Goal: Task Accomplishment & Management: Manage account settings

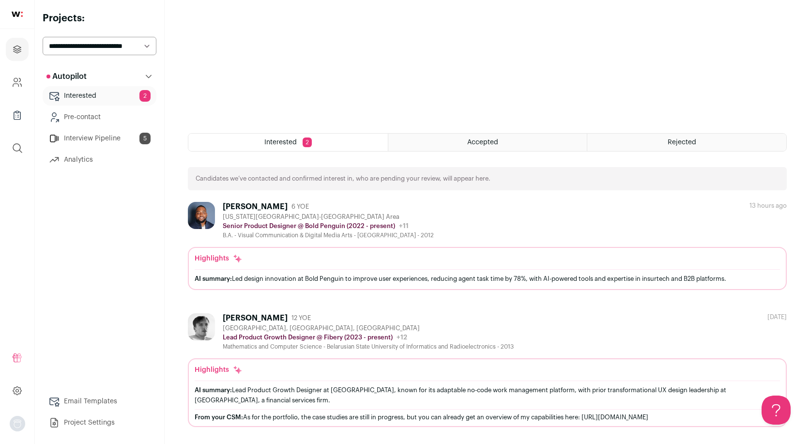
scroll to position [266, 0]
click at [506, 357] on div "Aliaksei Arkhipau 12 YOE Warsaw, Mazowieckie, Poland Lead Product Growth Design…" at bounding box center [487, 370] width 599 height 114
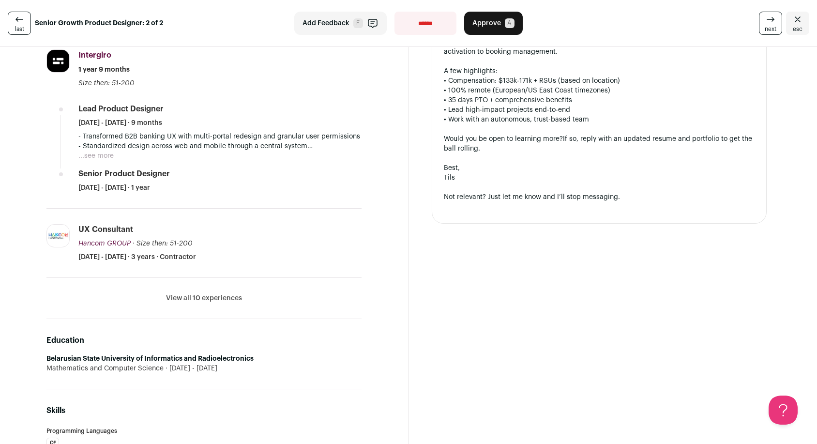
scroll to position [501, 0]
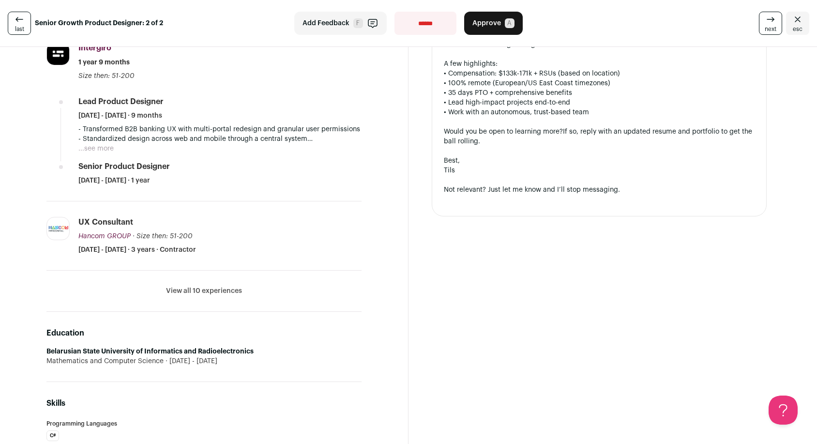
click at [217, 288] on button "View all 10 experiences" at bounding box center [204, 291] width 76 height 10
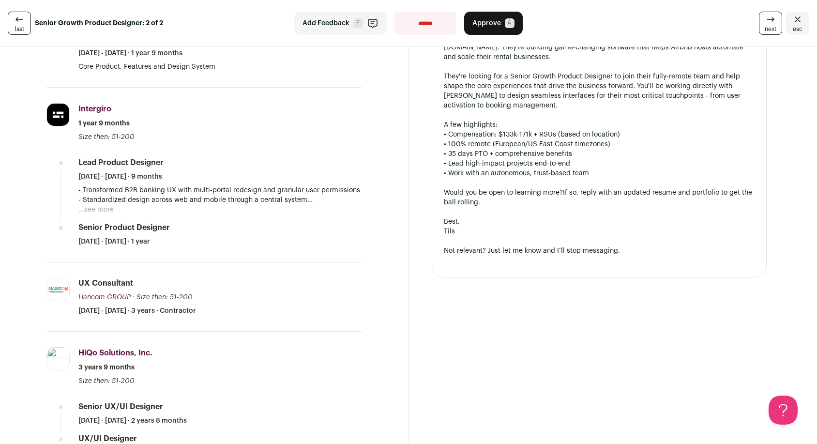
scroll to position [0, 0]
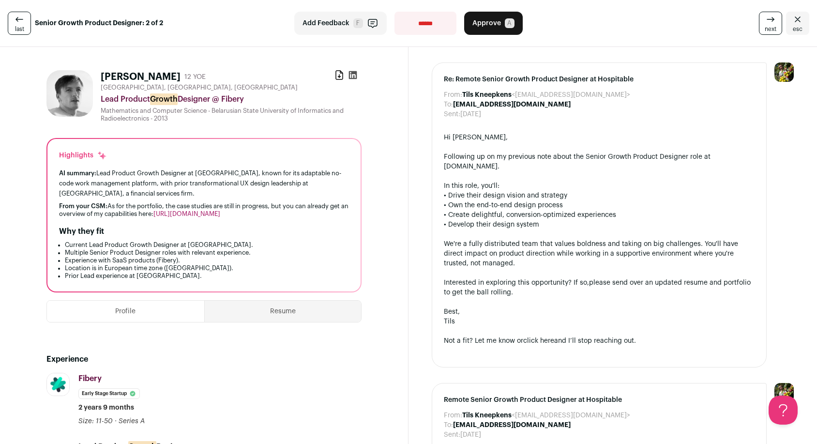
click at [194, 213] on link "[URL][DOMAIN_NAME]" at bounding box center [186, 214] width 67 height 6
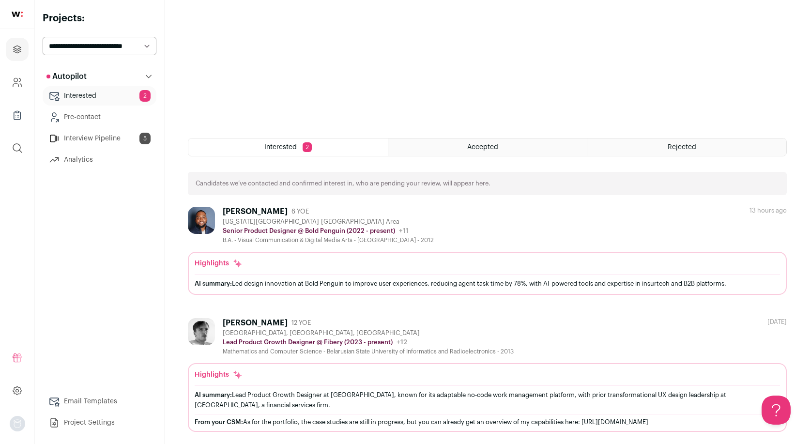
scroll to position [266, 0]
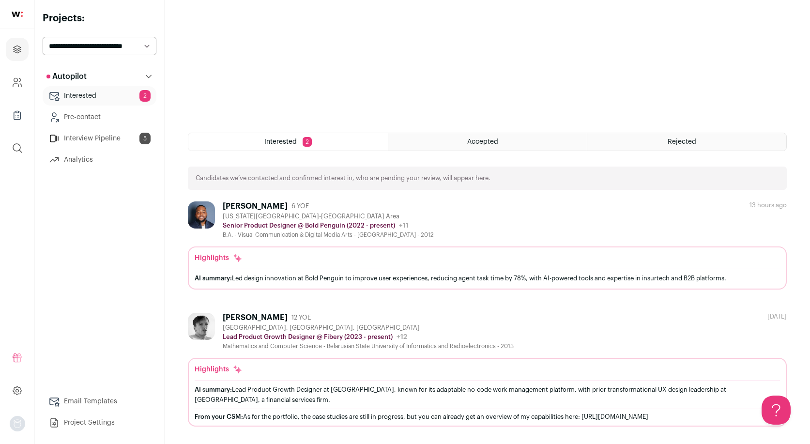
click at [462, 325] on div "[GEOGRAPHIC_DATA], [GEOGRAPHIC_DATA], [GEOGRAPHIC_DATA]" at bounding box center [368, 328] width 291 height 8
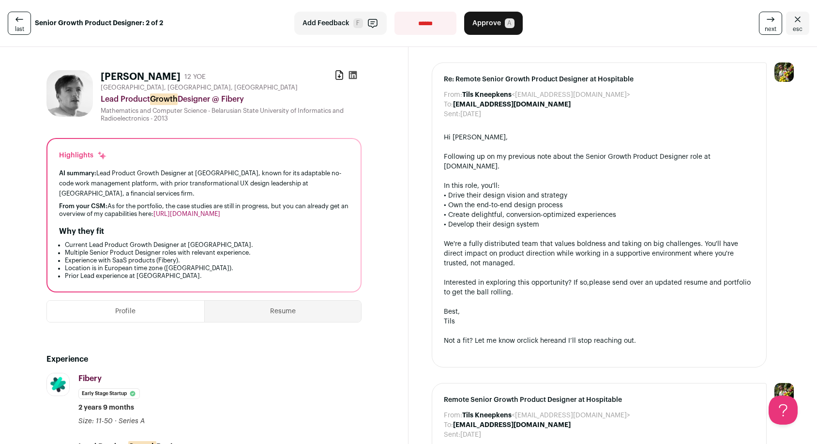
click at [498, 29] on button "Approve A" at bounding box center [493, 23] width 59 height 23
